Goal: Navigation & Orientation: Go to known website

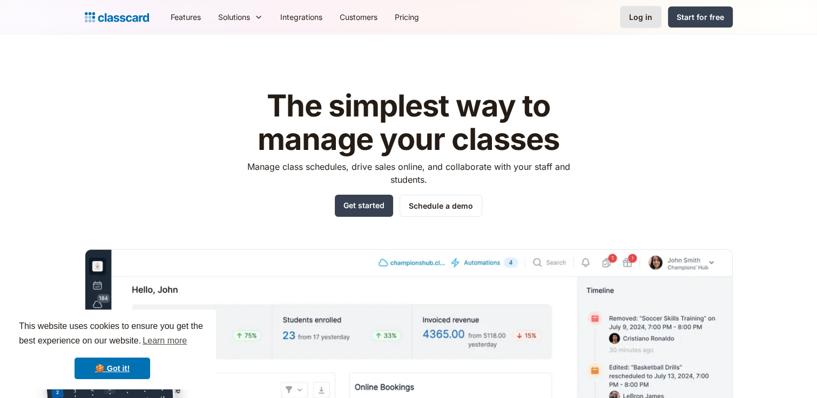
drag, startPoint x: 646, startPoint y: 5, endPoint x: 645, endPoint y: 16, distance: 10.8
click at [645, 16] on nav "Features Resources Blog The latest industry news, updates and info. Customer st…" at bounding box center [447, 17] width 570 height 24
click at [645, 16] on div "Log in" at bounding box center [640, 16] width 23 height 11
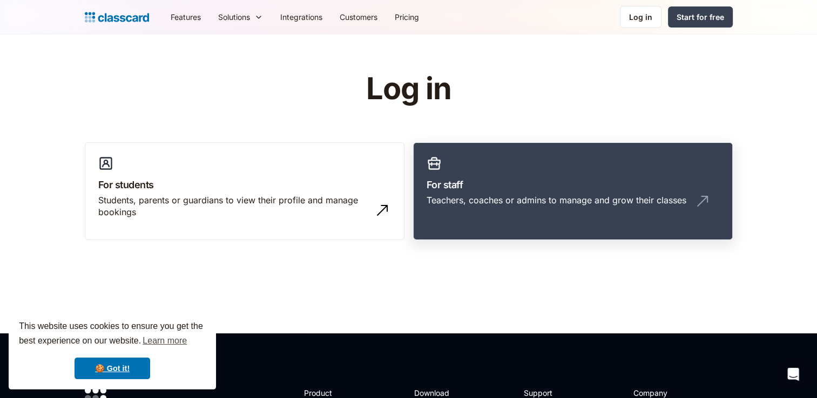
click at [494, 230] on link "For staff Teachers, coaches or admins to manage and grow their classes" at bounding box center [572, 191] width 319 height 98
